Goal: Information Seeking & Learning: Learn about a topic

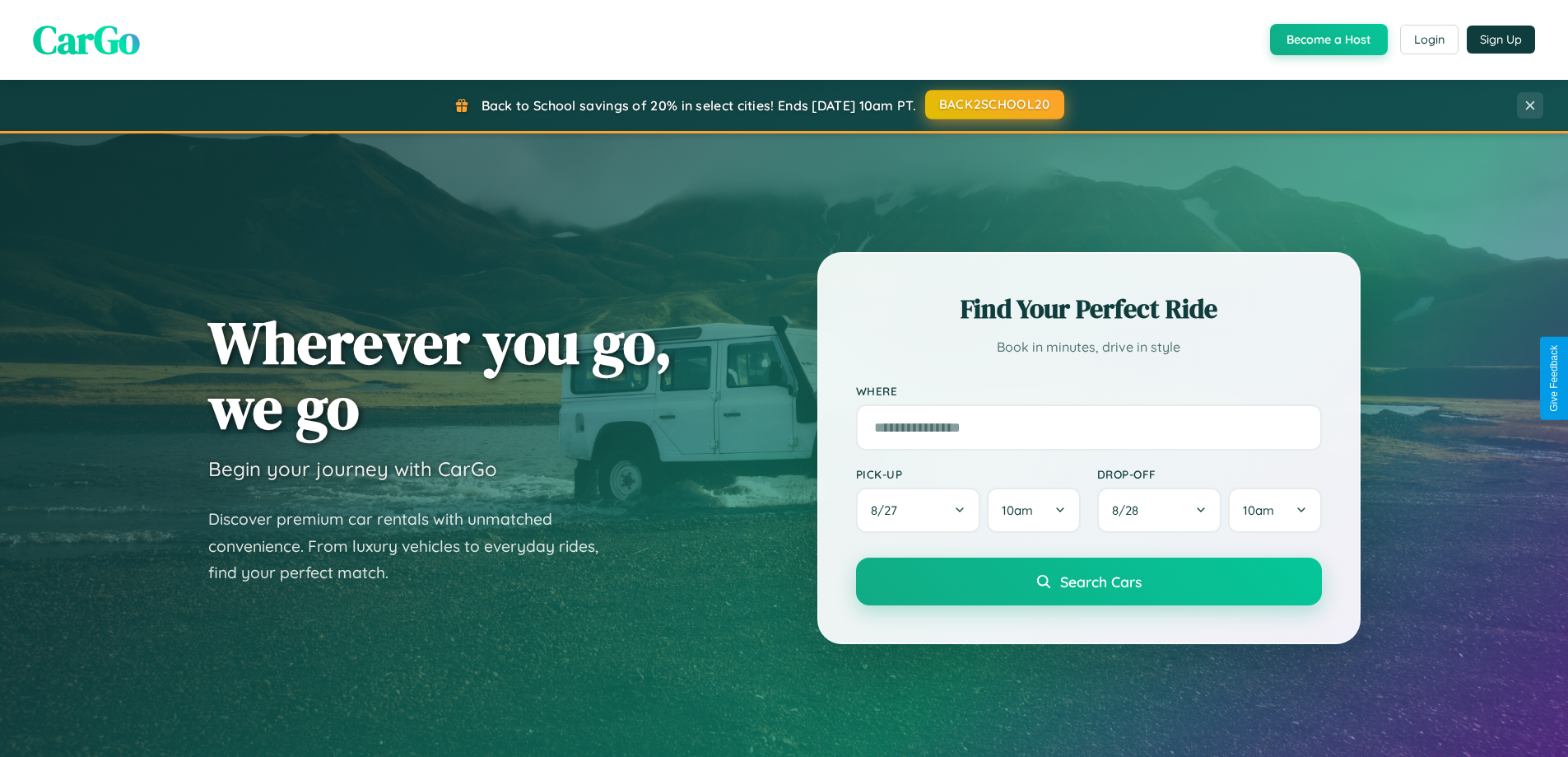
click at [993, 105] on button "BACK2SCHOOL20" at bounding box center [995, 105] width 140 height 30
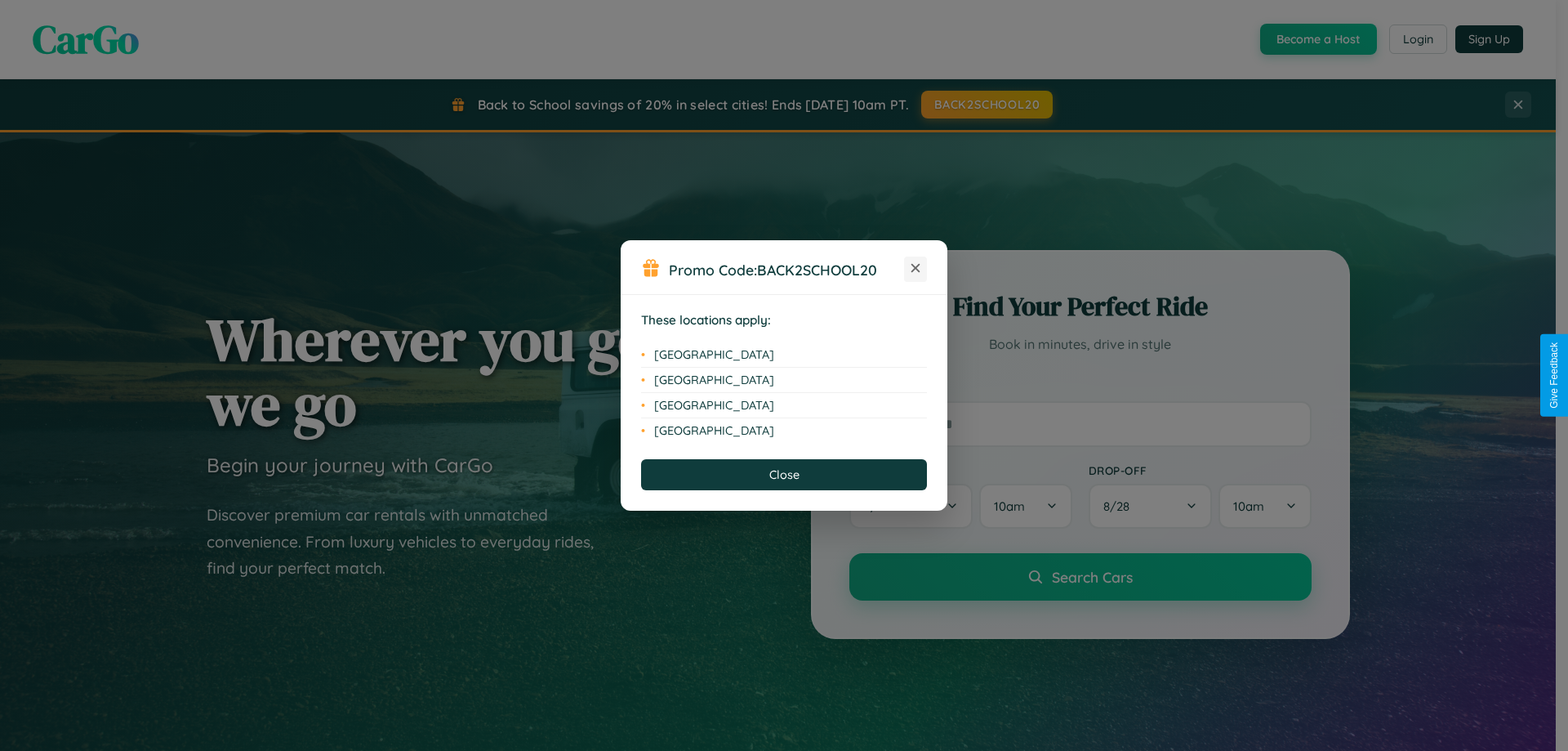
click at [915, 269] on icon at bounding box center [915, 268] width 9 height 9
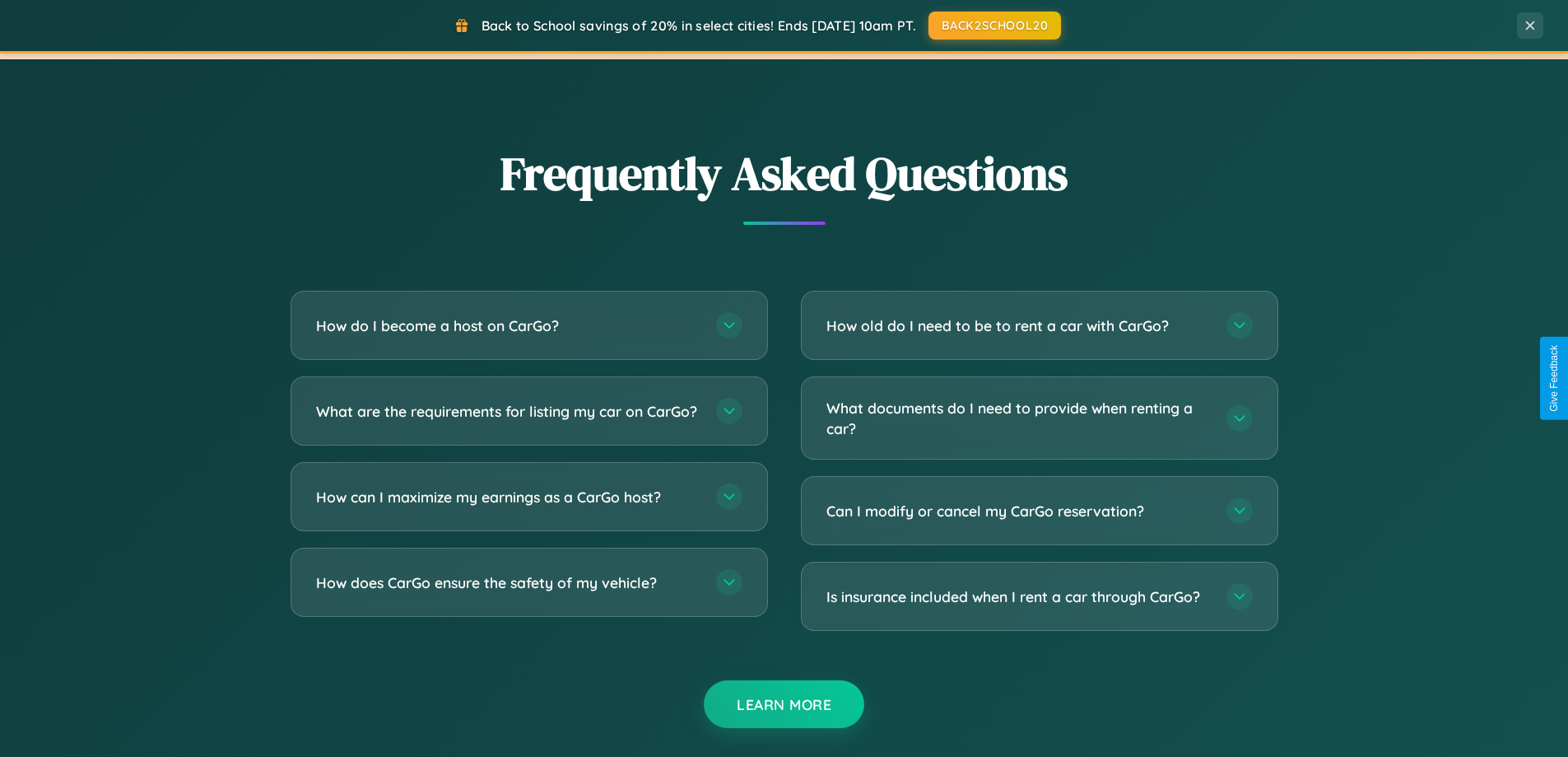
scroll to position [3168, 0]
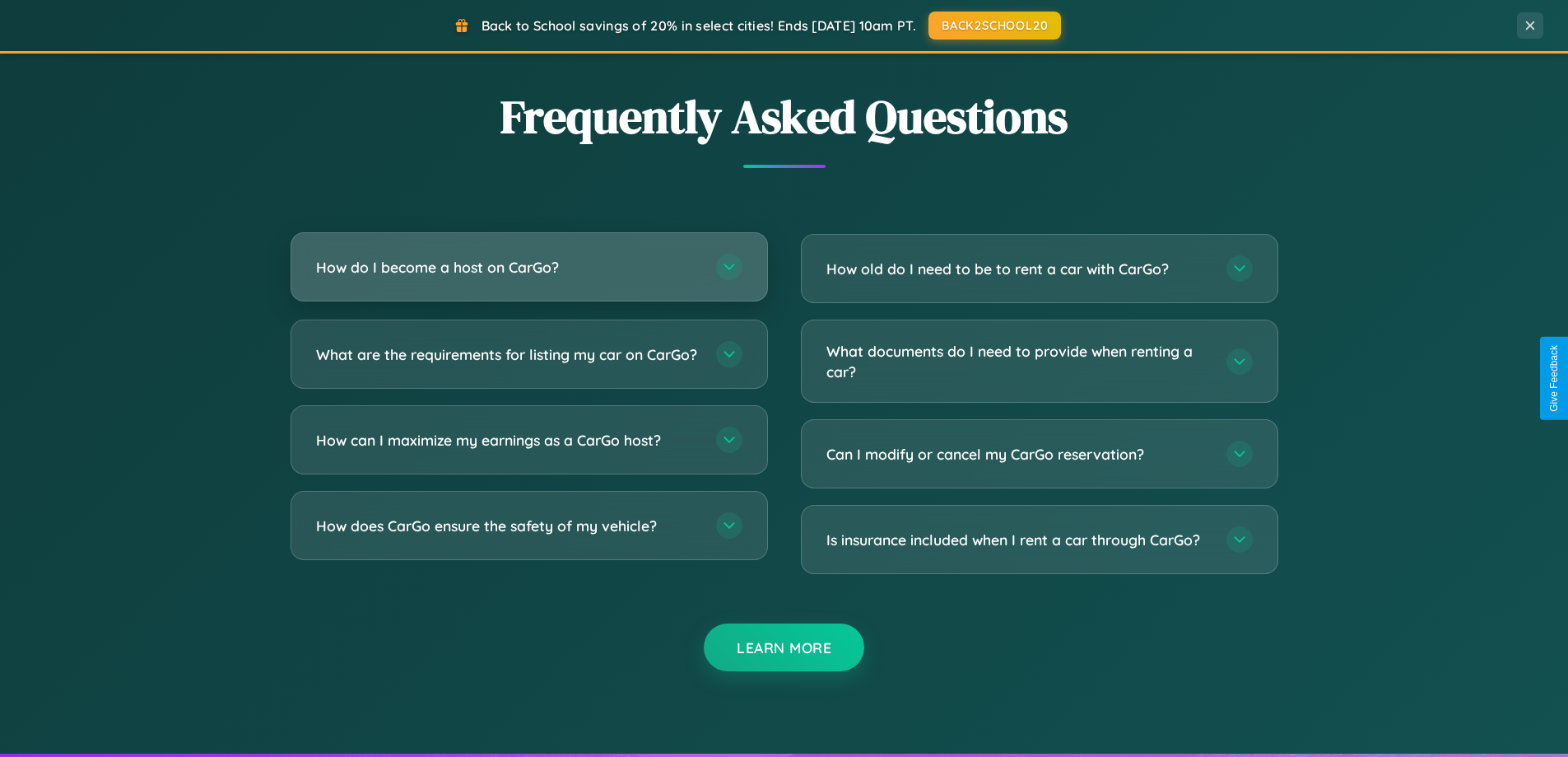
click at [529, 266] on h3 "How do I become a host on CarGo?" at bounding box center [508, 267] width 384 height 21
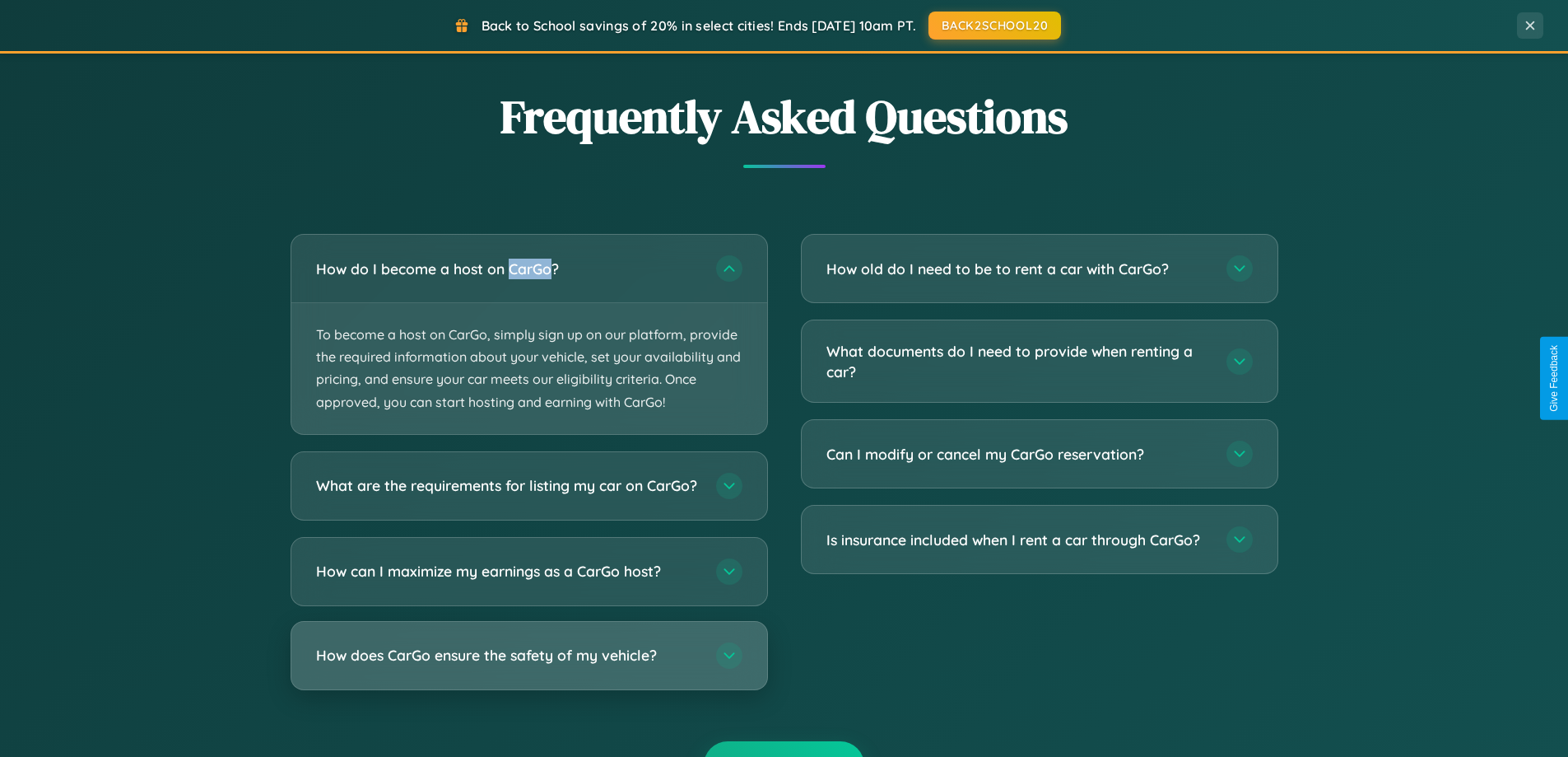
click at [529, 665] on h3 "How does CarGo ensure the safety of my vehicle?" at bounding box center [508, 654] width 384 height 21
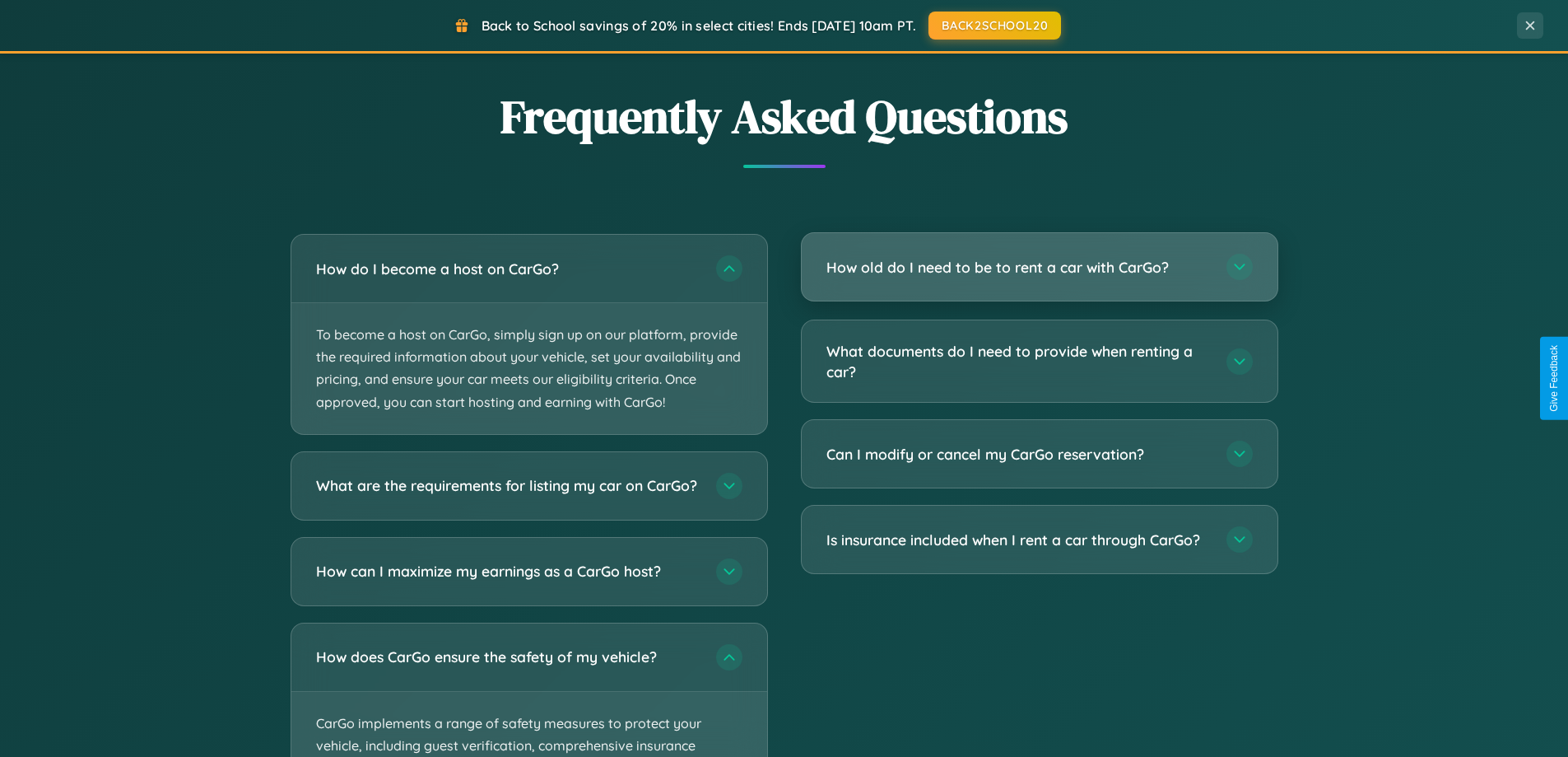
click at [1039, 266] on h3 "How old do I need to be to rent a car with CarGo?" at bounding box center [1018, 267] width 384 height 21
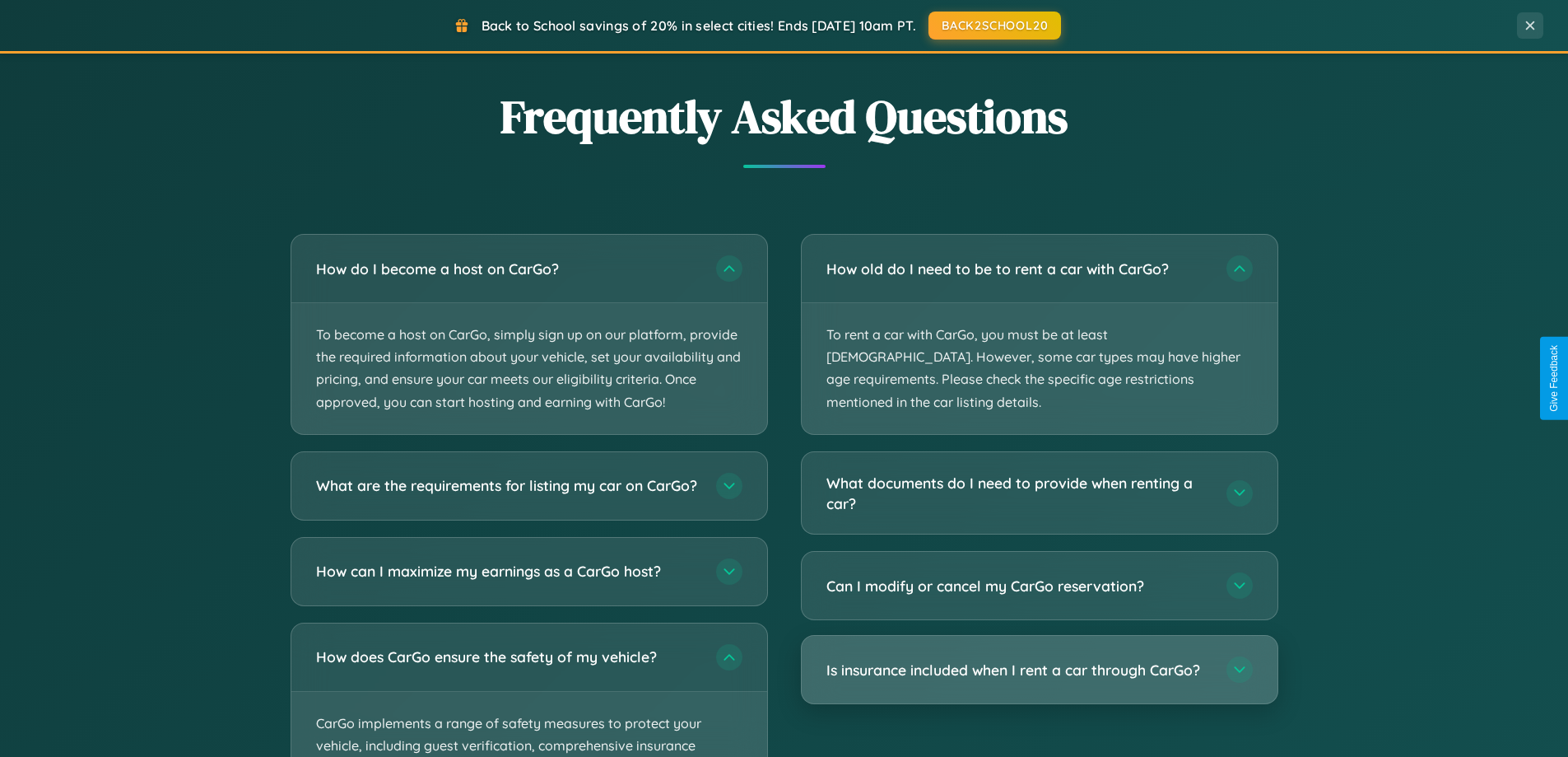
click at [1039, 659] on h3 "Is insurance included when I rent a car through CarGo?" at bounding box center [1018, 669] width 384 height 21
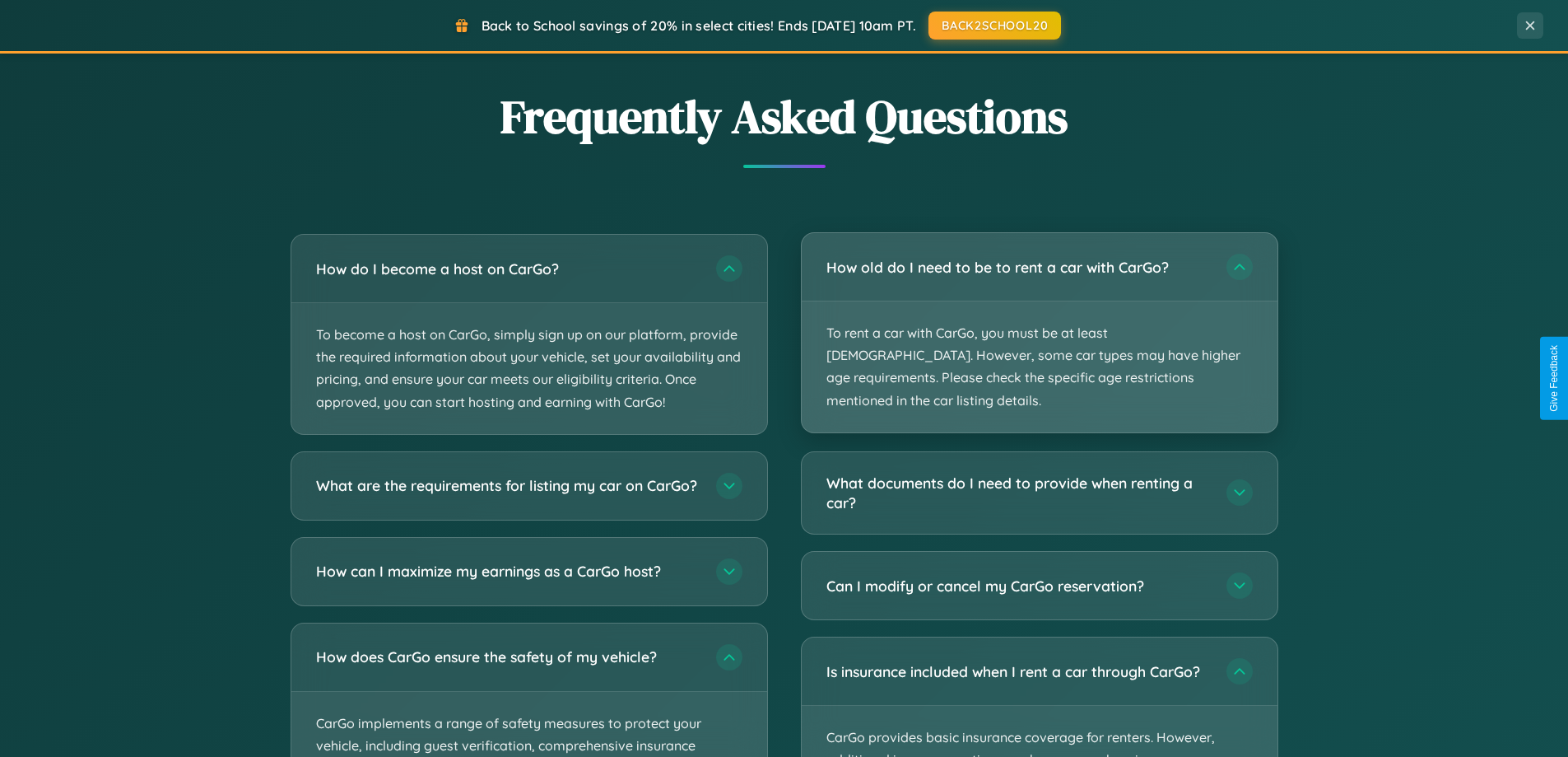
click at [1039, 323] on p "To rent a car with CarGo, you must be at least [DEMOGRAPHIC_DATA]. However, som…" at bounding box center [1039, 366] width 476 height 131
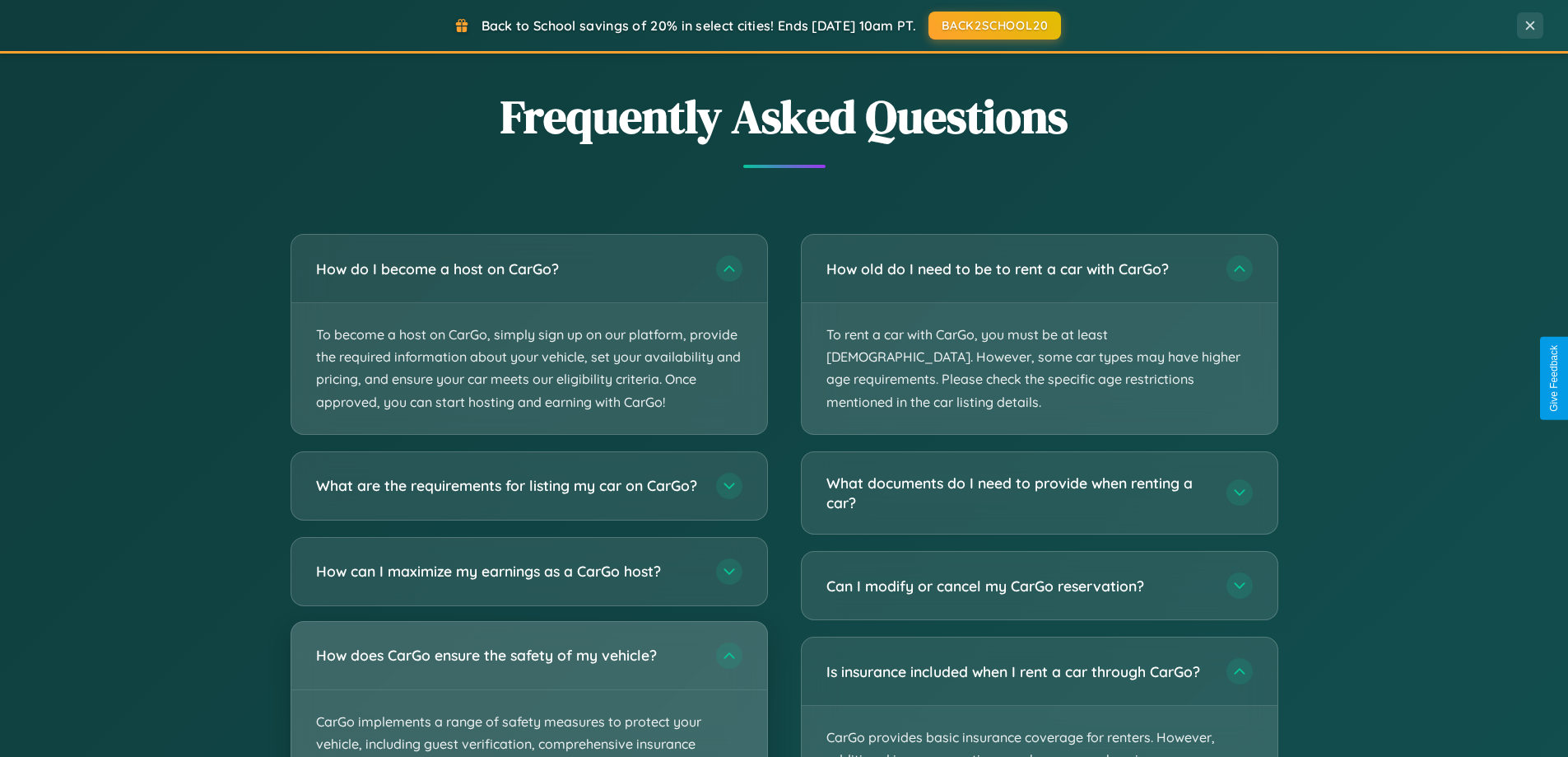
click at [529, 689] on div "How does CarGo ensure the safety of my vehicle?" at bounding box center [529, 655] width 476 height 68
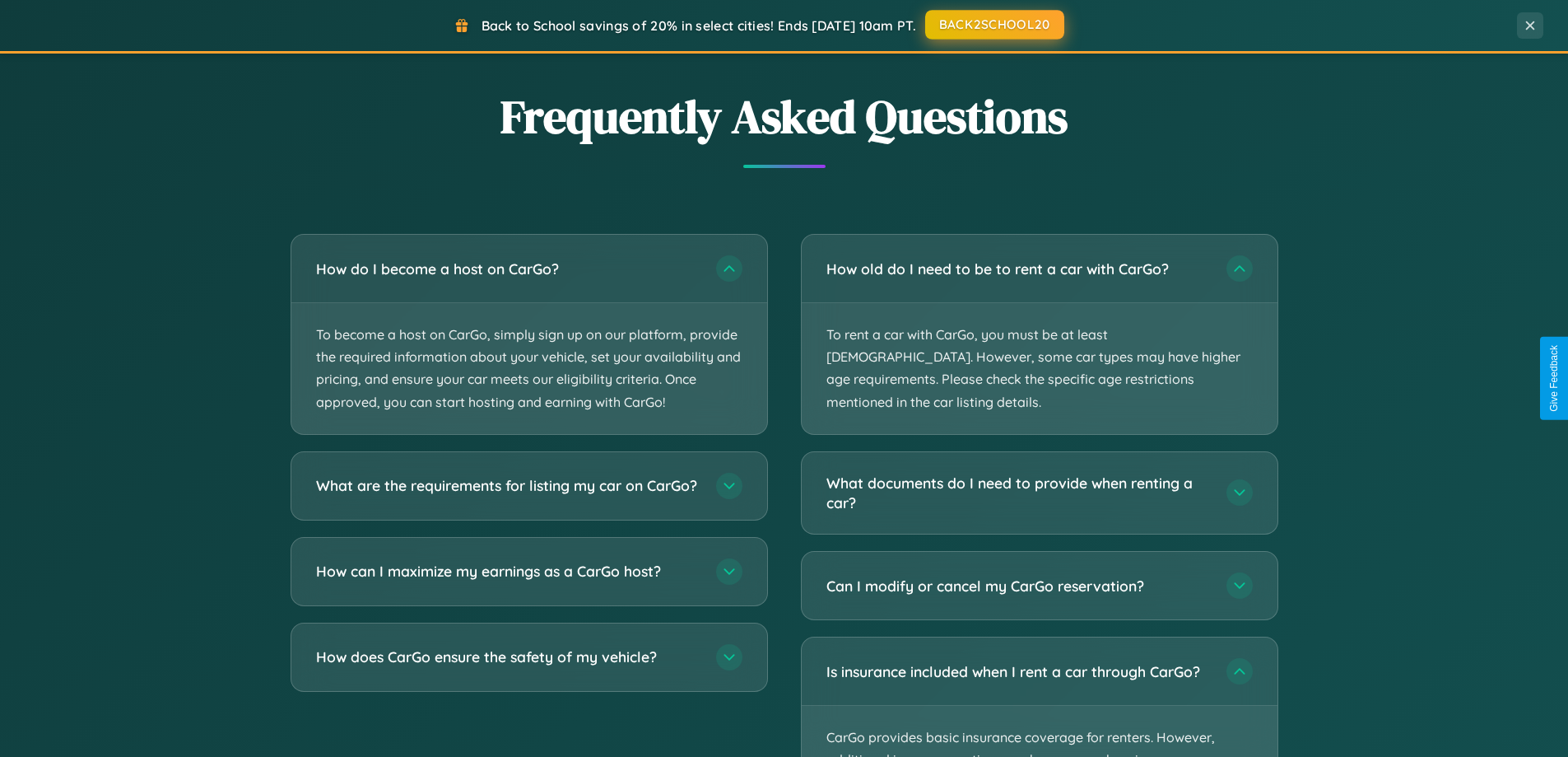
click at [993, 25] on button "BACK2SCHOOL20" at bounding box center [995, 25] width 140 height 30
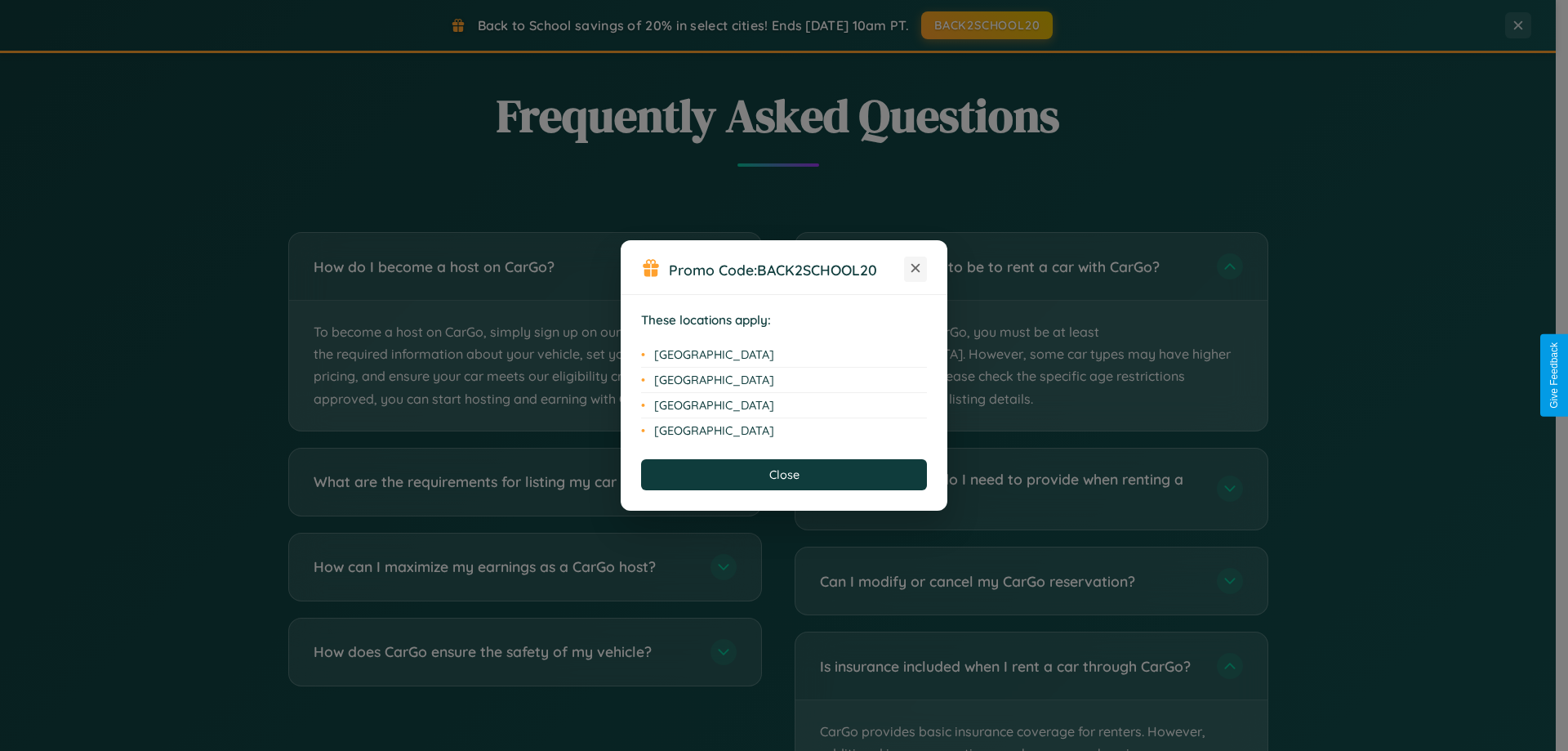
click at [915, 269] on icon at bounding box center [915, 268] width 9 height 9
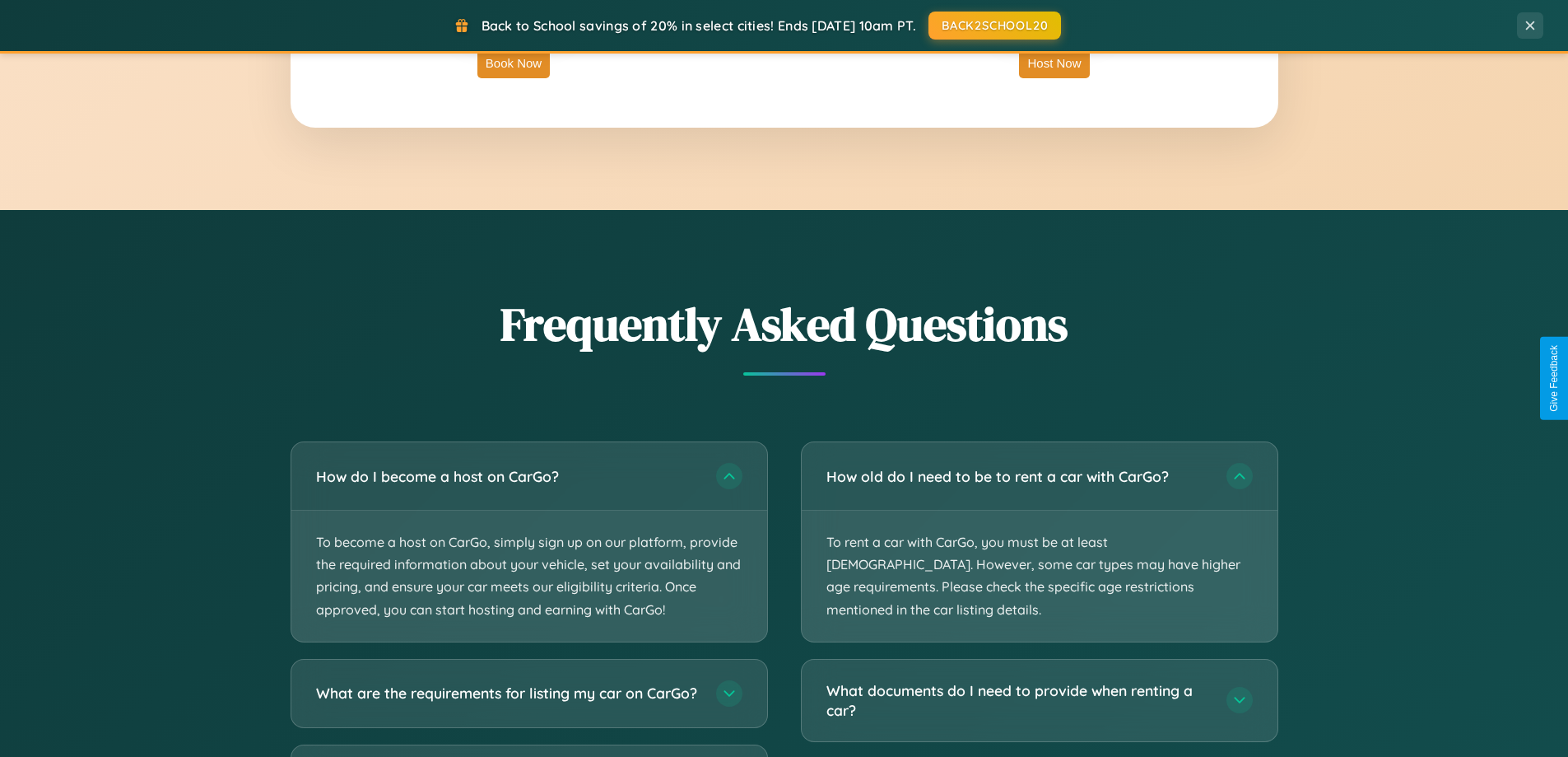
scroll to position [2952, 0]
